Goal: Information Seeking & Learning: Learn about a topic

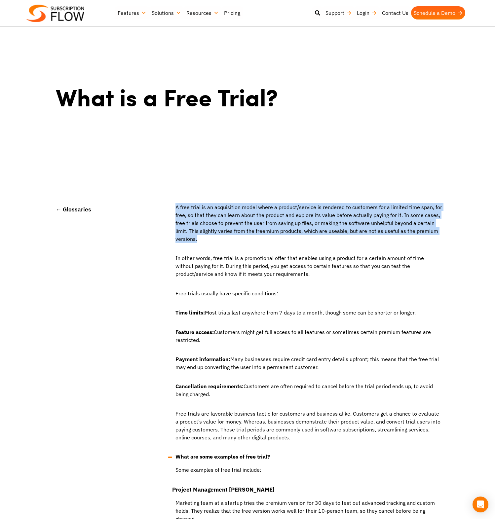
drag, startPoint x: 217, startPoint y: 242, endPoint x: 170, endPoint y: 209, distance: 57.7
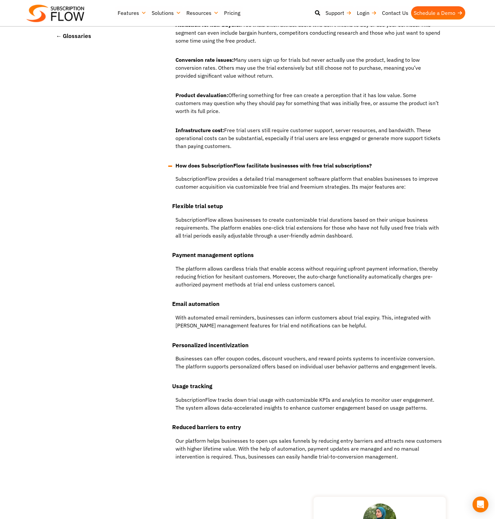
scroll to position [1377, 0]
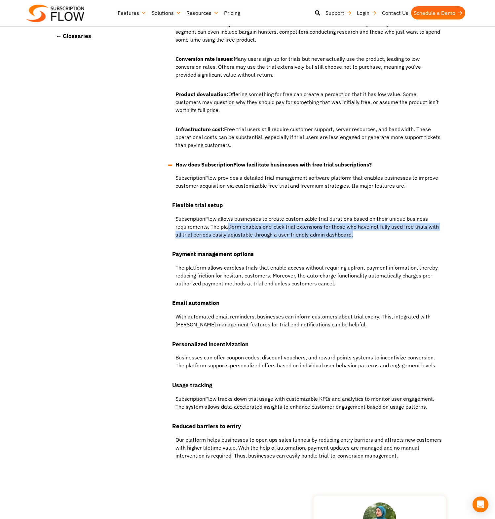
drag, startPoint x: 351, startPoint y: 235, endPoint x: 226, endPoint y: 226, distance: 125.5
click at [226, 226] on p "SubscriptionFlow allows businesses to create customizable trial durations based…" at bounding box center [307, 230] width 270 height 30
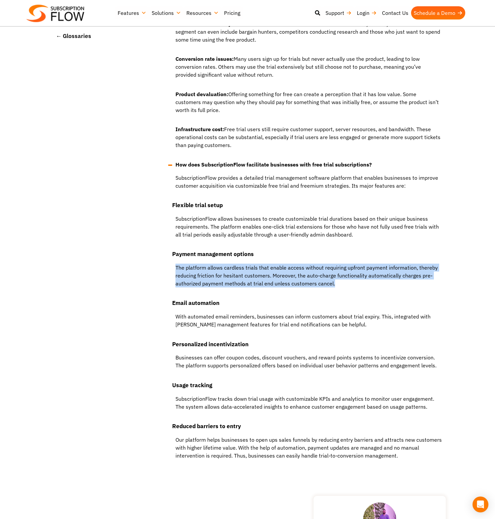
drag, startPoint x: 349, startPoint y: 284, endPoint x: 175, endPoint y: 264, distance: 175.9
click at [175, 264] on p "The platform allows cardless trials that enable access without requiring upfron…" at bounding box center [307, 279] width 270 height 30
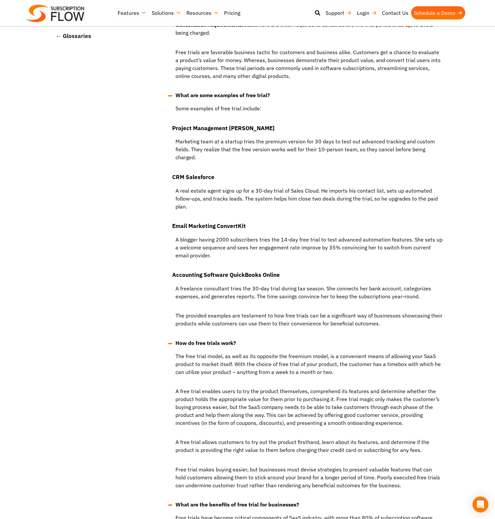
scroll to position [0, 0]
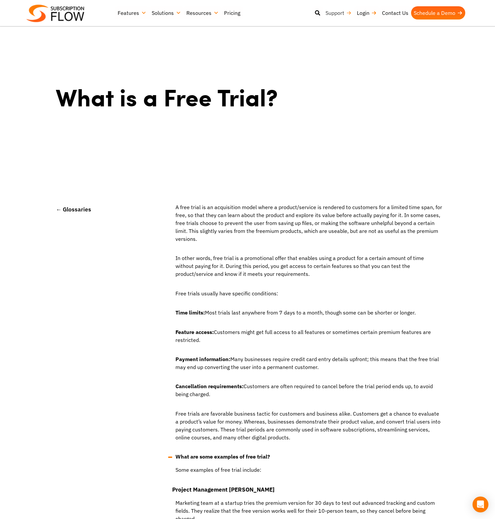
click at [332, 15] on link "Support" at bounding box center [338, 12] width 31 height 13
